Goal: Task Accomplishment & Management: Manage account settings

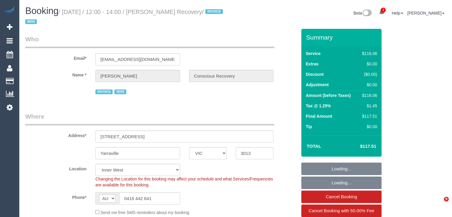
select select "VIC"
select select "object:609"
select select "number:28"
select select "number:14"
select select "number:19"
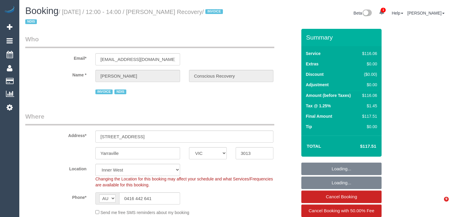
select select "number:23"
select select "number:35"
select select "number:13"
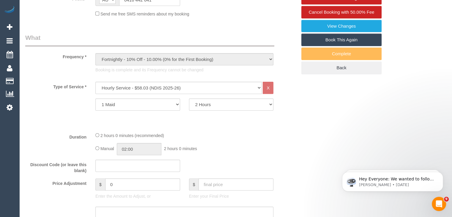
scroll to position [238, 0]
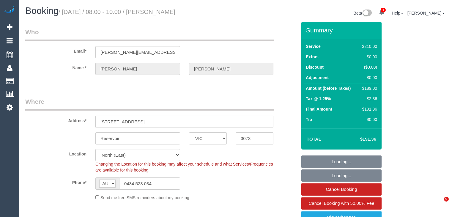
select select "VIC"
select select "object:1276"
select select "string:stripe-pm_1RBNjC2GScqysDRVsftSqjUU"
select select "180"
select select "number:27"
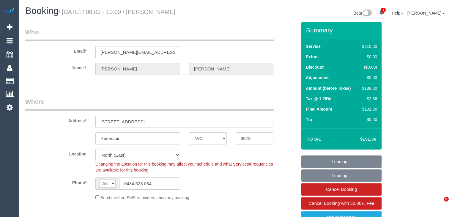
select select "number:15"
select select "number:18"
select select "number:22"
select select "number:34"
select select "number:13"
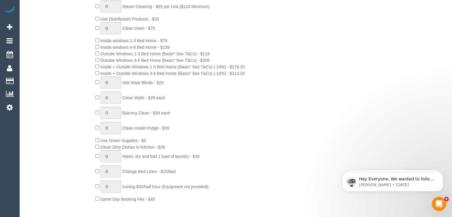
scroll to position [387, 0]
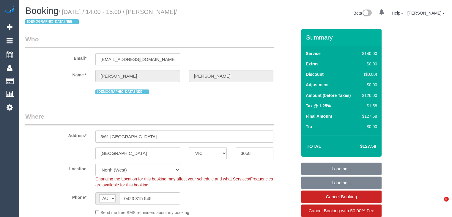
select select "VIC"
select select "object:738"
select select "number:30"
select select "number:14"
select select "number:18"
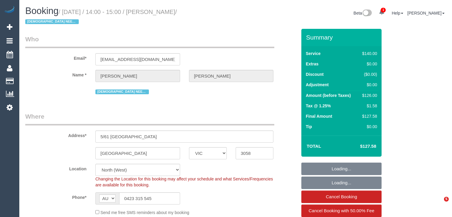
select select "number:22"
select select "number:34"
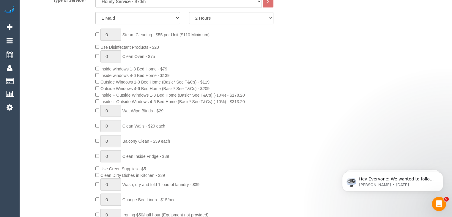
scroll to position [297, 0]
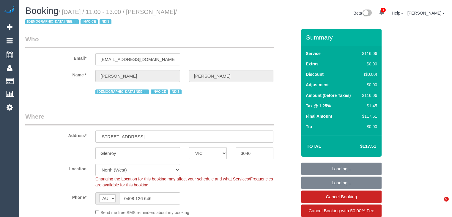
select select "VIC"
select select "string:check"
select select "number:28"
select select "number:14"
select select "number:19"
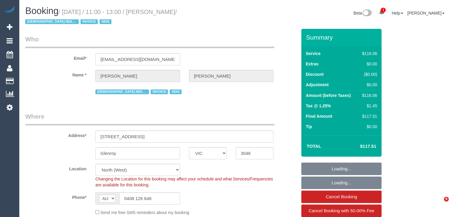
select select "number:36"
select select "number:35"
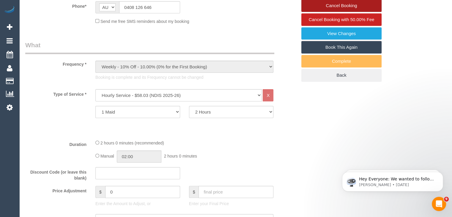
scroll to position [238, 0]
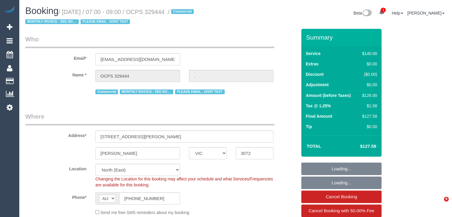
select select "VIC"
select select "number:28"
select select "object:1512"
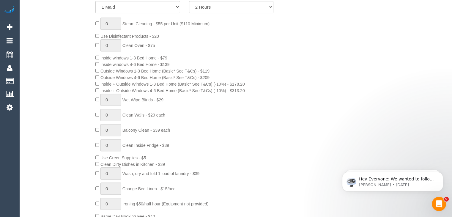
scroll to position [327, 0]
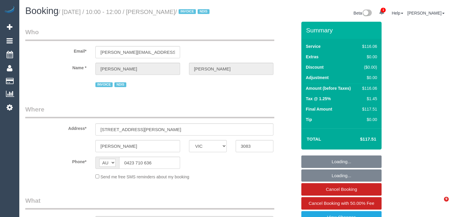
select select "VIC"
select select "object:755"
select select "number:28"
select select "number:14"
select select "number:19"
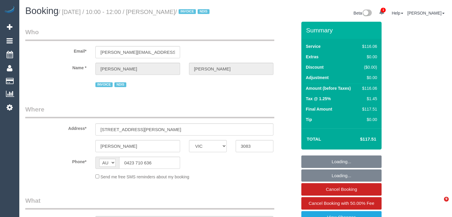
select select "number:25"
select select "number:34"
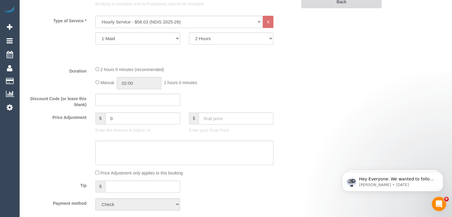
scroll to position [268, 0]
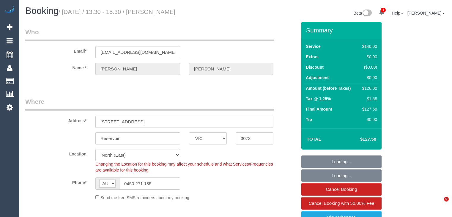
select select "VIC"
select select "number:28"
select select "number:16"
select select "number:18"
select select "number:24"
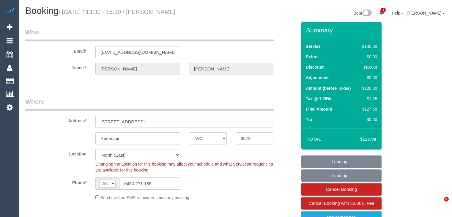
select select "number:34"
select select "number:11"
select select "object:699"
select select "string:stripe-pm_1RBvqL2GScqysDRV8vU343PW"
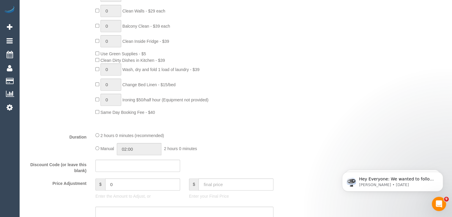
scroll to position [387, 0]
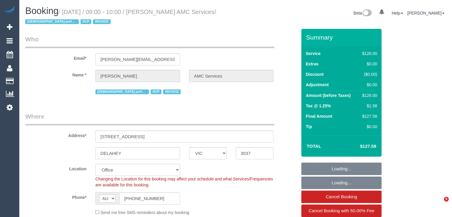
select select "VIC"
select select "object:844"
select select "120"
select select "number:28"
select select "number:14"
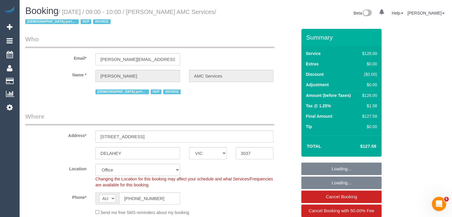
select select "number:18"
select select "number:36"
select select "number:35"
select select "number:12"
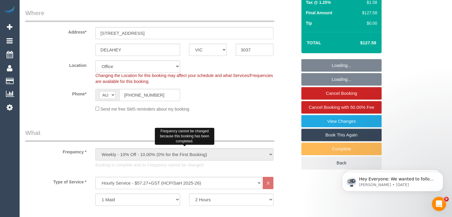
scroll to position [178, 0]
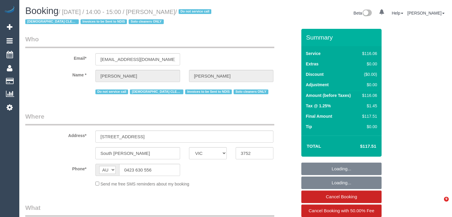
select select "VIC"
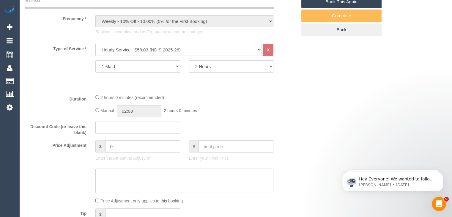
scroll to position [238, 0]
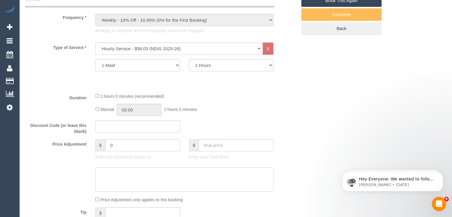
select select "object:1121"
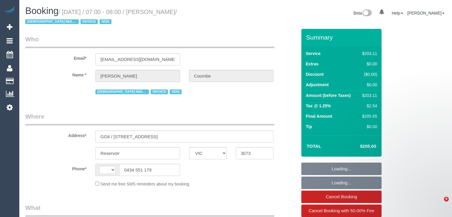
select select "VIC"
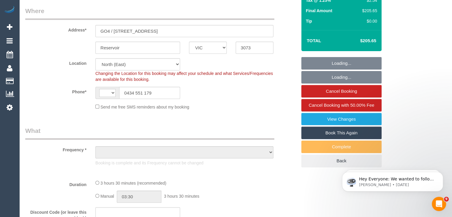
select select "210"
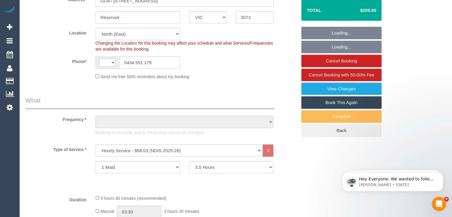
scroll to position [149, 0]
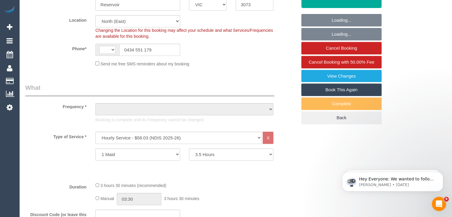
select select "string:AU"
select select "object:361"
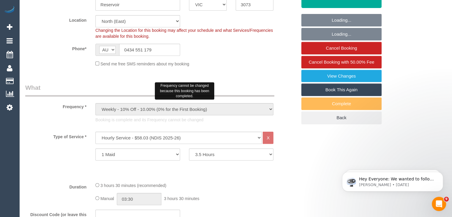
select select "number:29"
select select "number:14"
select select "number:19"
select select "number:22"
select select "number:35"
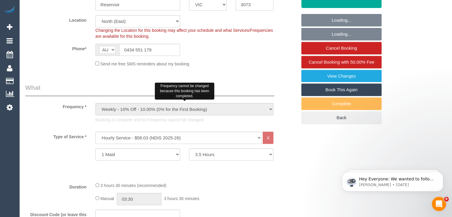
select select "object:1336"
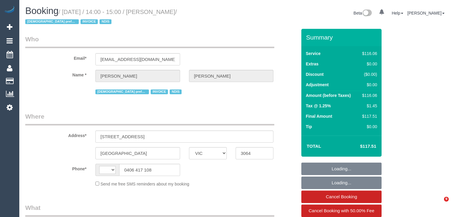
select select "VIC"
select select "string:AU"
select select "number:30"
select select "number:14"
select select "number:19"
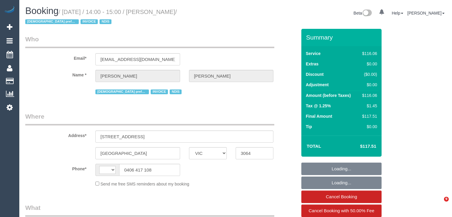
select select "number:22"
select select "number:34"
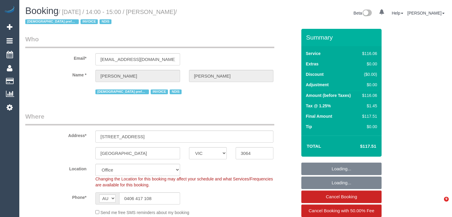
select select "object:2048"
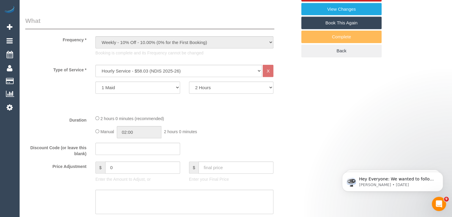
scroll to position [238, 0]
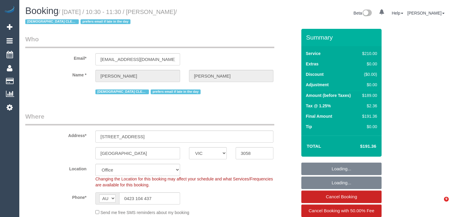
select select "VIC"
select select "180"
select select "number:29"
select select "number:34"
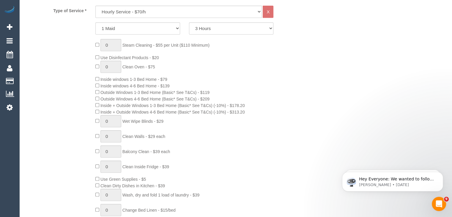
scroll to position [297, 0]
